Goal: Navigation & Orientation: Find specific page/section

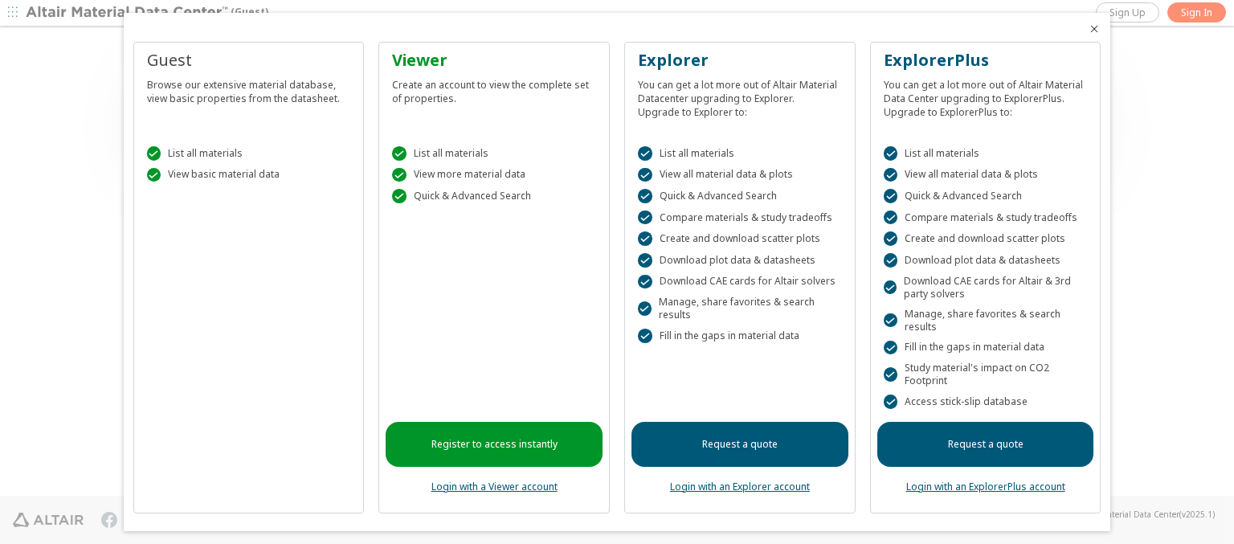
click at [1088, 29] on icon "Close" at bounding box center [1094, 28] width 13 height 13
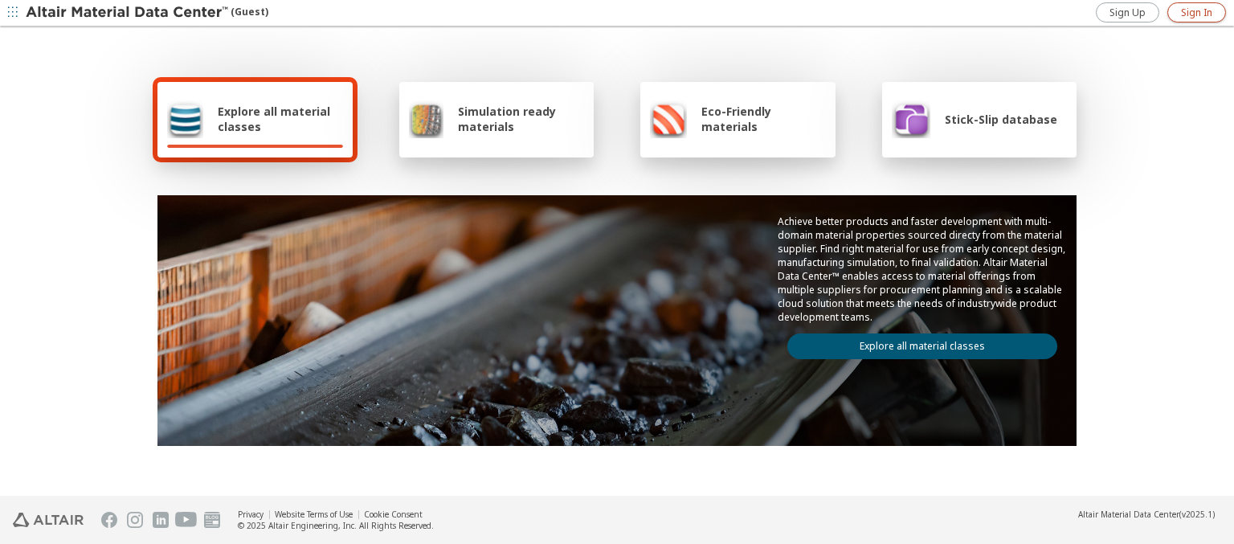
click at [1196, 12] on span "Sign In" at bounding box center [1196, 12] width 31 height 13
click at [128, 13] on img at bounding box center [128, 13] width 205 height 16
click at [274, 119] on span "Explore all material classes" at bounding box center [280, 119] width 125 height 31
click at [916, 342] on link "Explore all material classes" at bounding box center [922, 346] width 270 height 26
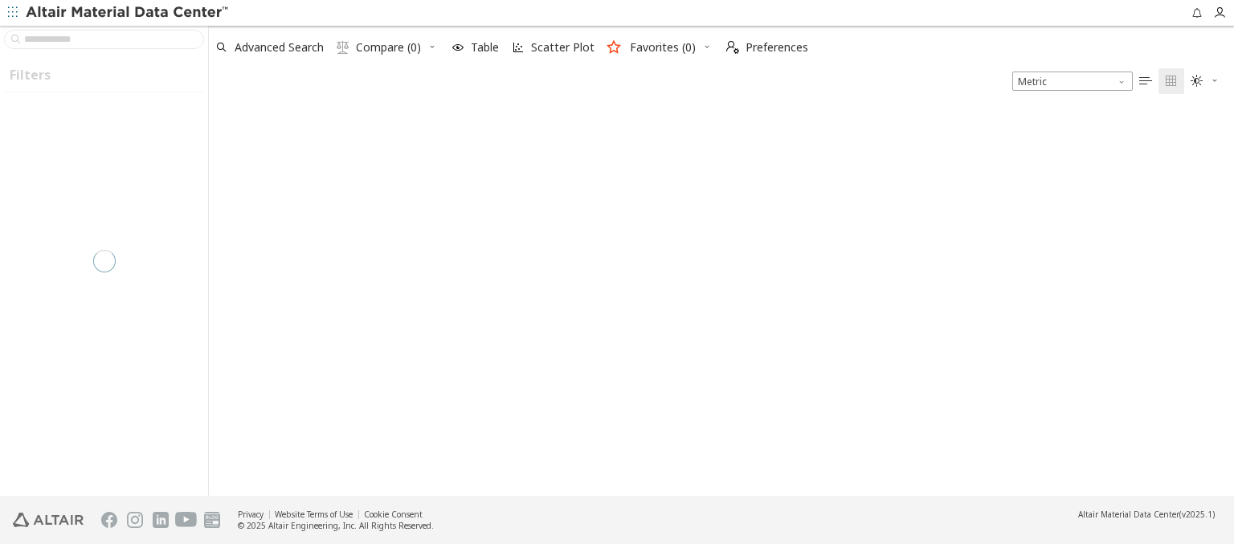
type input "*****"
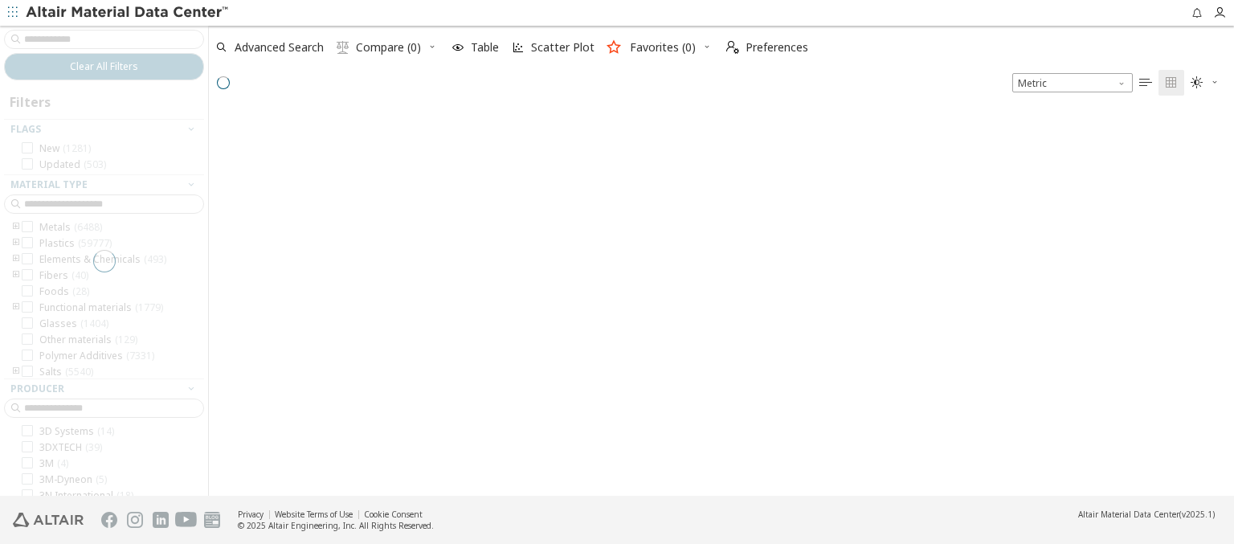
scroll to position [382, 1012]
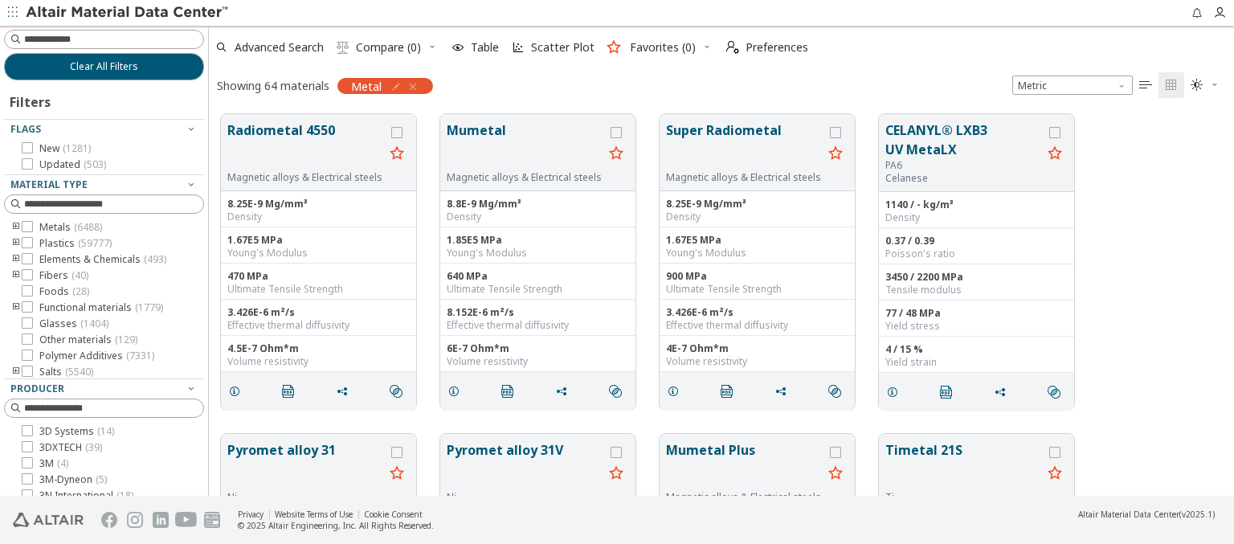
click at [128, 13] on img at bounding box center [128, 13] width 205 height 16
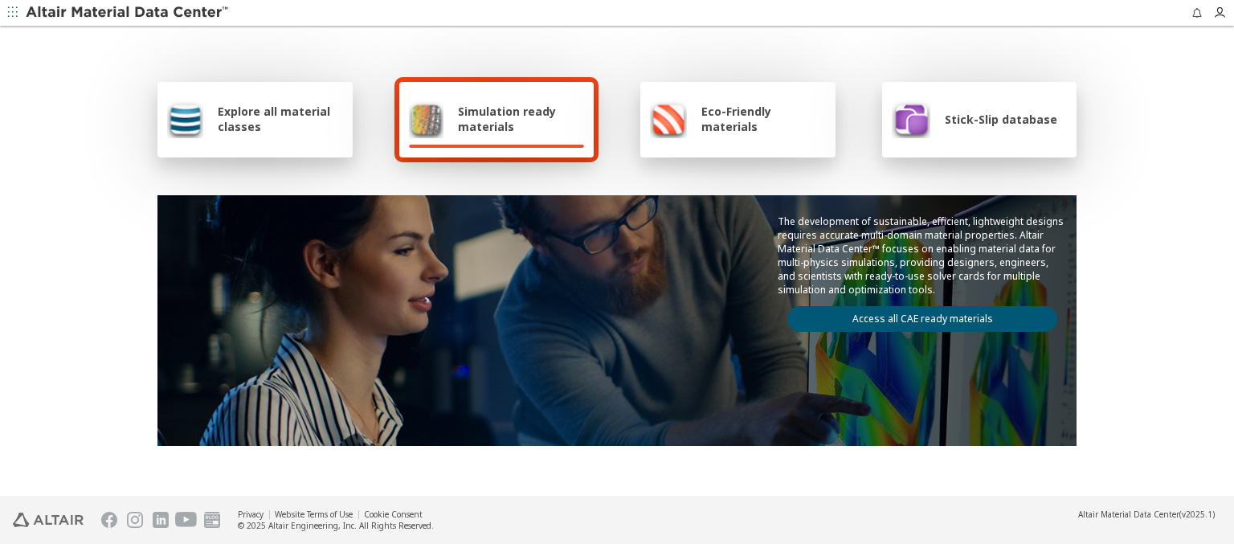
click at [241, 87] on div "Explore all material classes" at bounding box center [254, 120] width 195 height 76
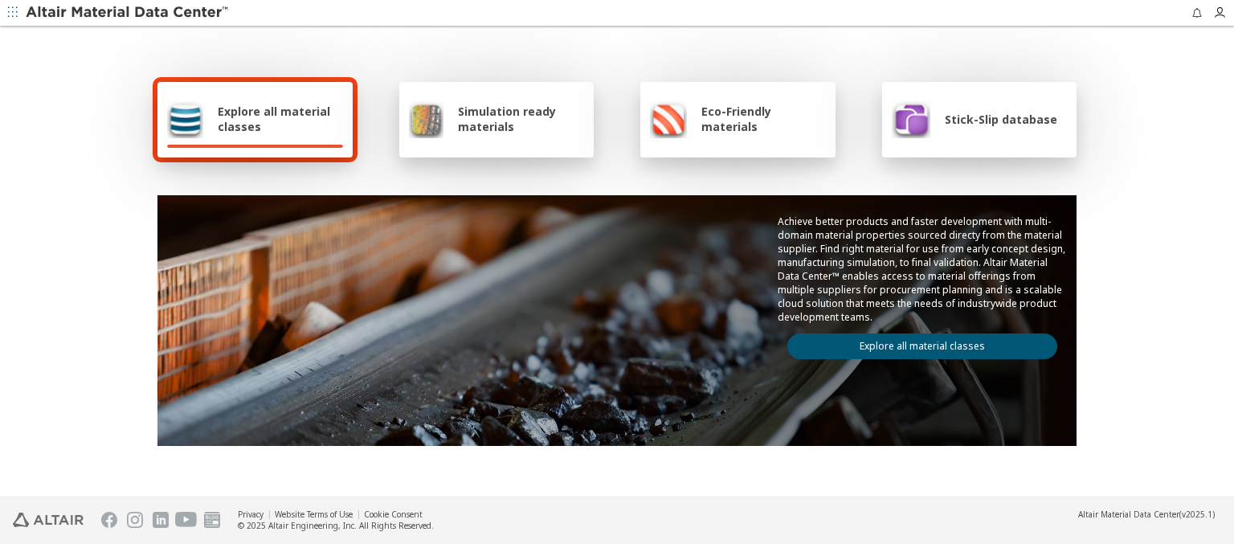
click at [891, 340] on link "Explore all material classes" at bounding box center [922, 346] width 270 height 26
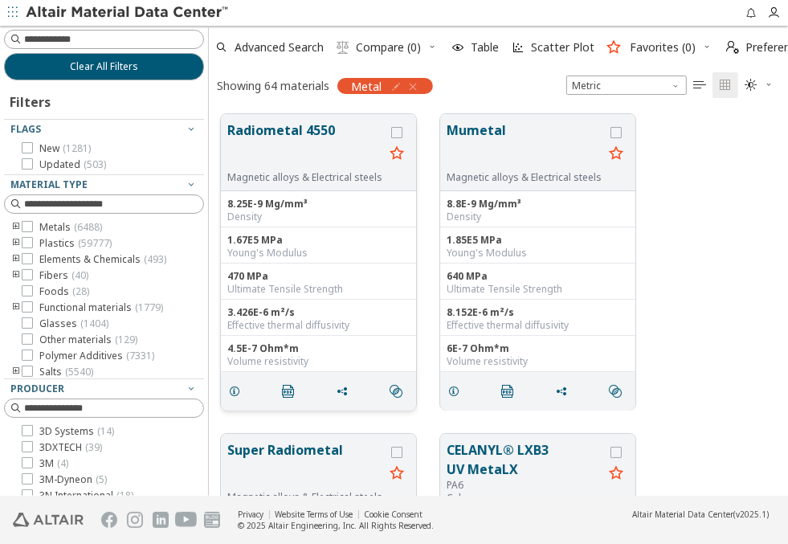
scroll to position [13, 13]
